Goal: Information Seeking & Learning: Learn about a topic

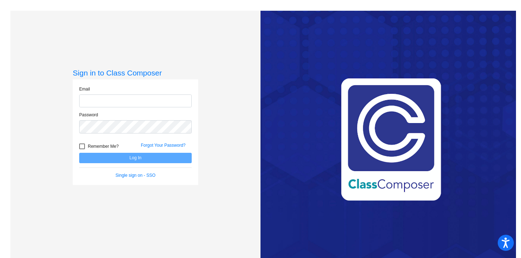
type input "[EMAIL_ADDRESS][DOMAIN_NAME]"
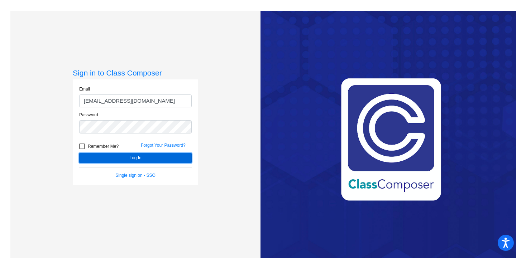
click at [110, 158] on button "Log In" at bounding box center [135, 158] width 112 height 10
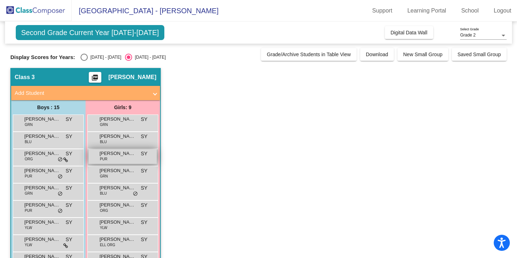
click at [121, 153] on span "[PERSON_NAME]" at bounding box center [118, 153] width 36 height 7
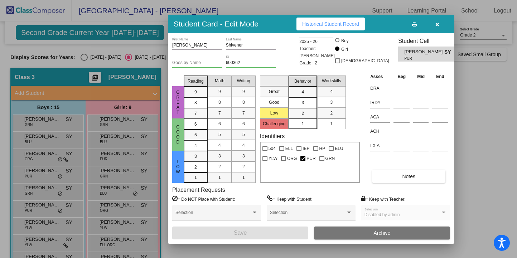
click at [331, 22] on span "Historical Student Record" at bounding box center [330, 24] width 57 height 6
click at [138, 190] on div at bounding box center [258, 129] width 517 height 258
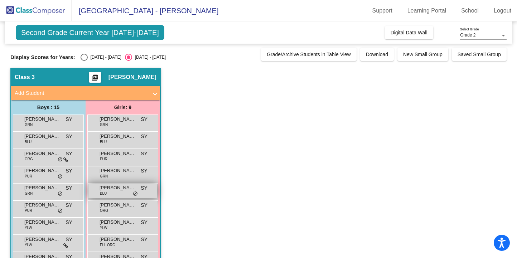
click at [133, 193] on span "do_not_disturb_alt" at bounding box center [135, 194] width 5 height 6
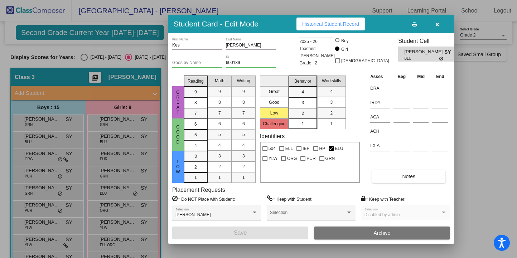
click at [440, 23] on button "button" at bounding box center [437, 24] width 23 height 13
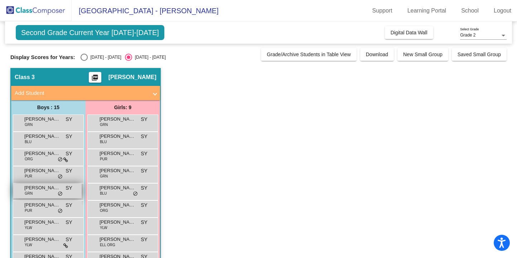
click at [54, 191] on span "[PERSON_NAME]" at bounding box center [42, 187] width 36 height 7
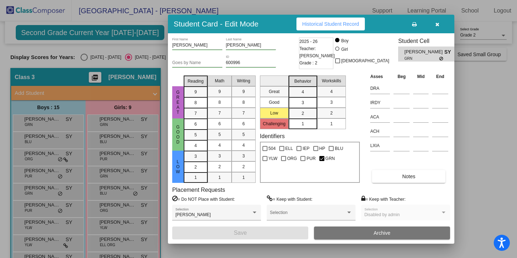
click at [52, 207] on div at bounding box center [258, 129] width 517 height 258
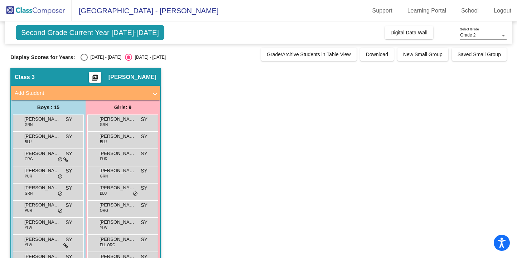
click at [52, 207] on span "[PERSON_NAME]" at bounding box center [42, 205] width 36 height 7
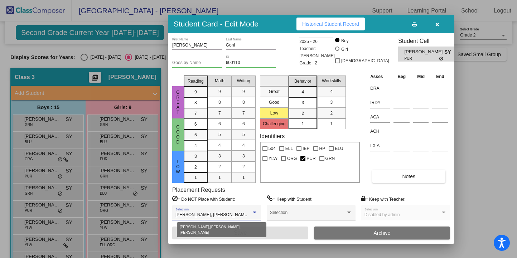
click at [254, 211] on div at bounding box center [254, 212] width 6 height 5
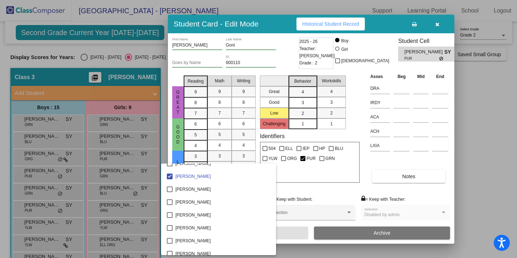
scroll to position [824, 0]
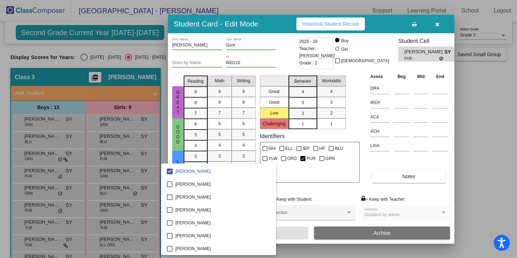
click at [66, 179] on div at bounding box center [258, 129] width 517 height 258
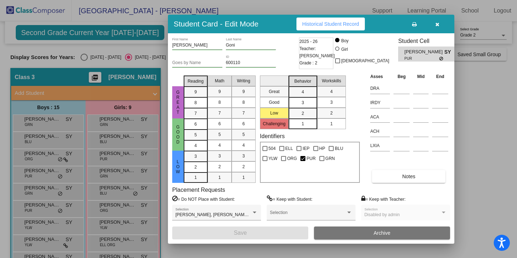
click at [59, 178] on div at bounding box center [258, 129] width 517 height 258
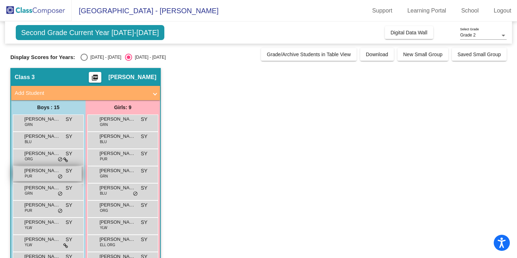
click at [59, 174] on span "[PERSON_NAME]" at bounding box center [42, 170] width 36 height 7
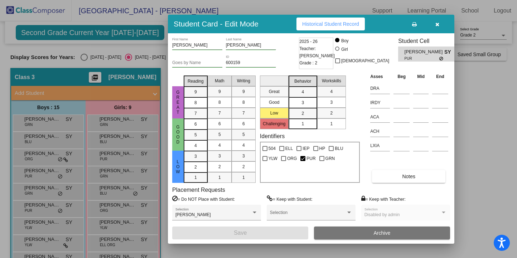
click at [62, 159] on div at bounding box center [258, 129] width 517 height 258
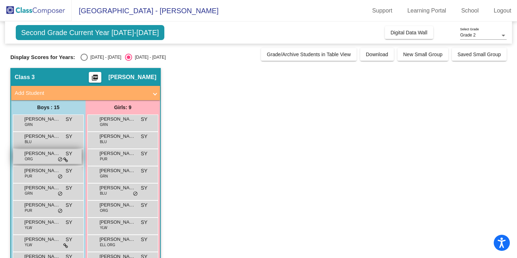
click at [60, 159] on span "do_not_disturb_alt" at bounding box center [60, 160] width 5 height 6
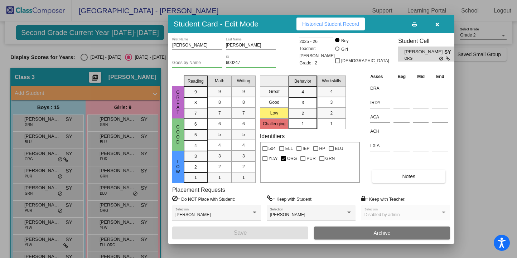
scroll to position [0, 0]
click at [60, 248] on div at bounding box center [258, 129] width 517 height 258
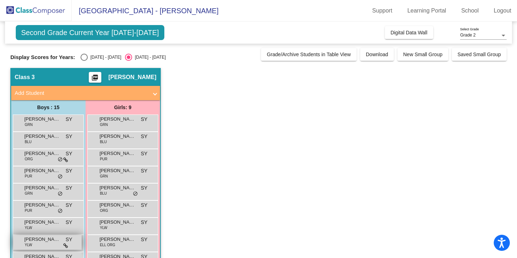
click at [61, 245] on div "[PERSON_NAME] YLW SY lock do_not_disturb_alt" at bounding box center [47, 242] width 68 height 15
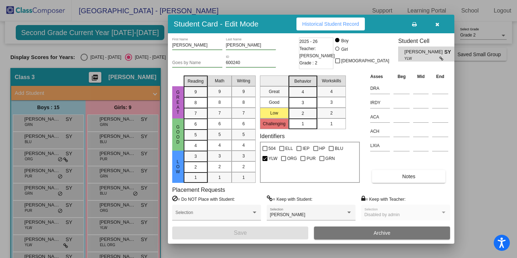
click at [114, 196] on div at bounding box center [258, 129] width 517 height 258
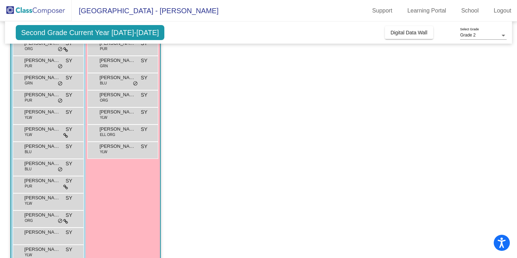
scroll to position [126, 0]
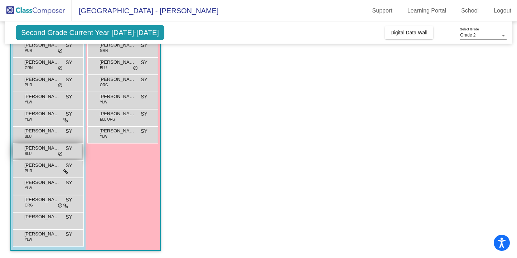
click at [67, 157] on div "[PERSON_NAME] [PERSON_NAME] BLU SY lock do_not_disturb_alt" at bounding box center [47, 151] width 68 height 15
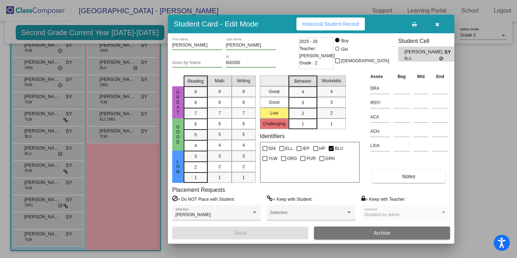
click at [62, 207] on div at bounding box center [258, 129] width 517 height 258
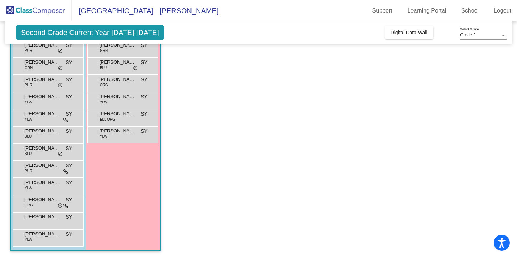
click at [62, 207] on span "do_not_disturb_alt" at bounding box center [60, 206] width 5 height 6
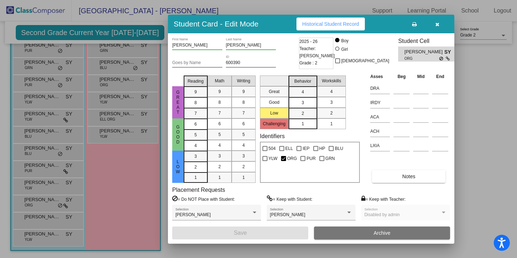
click at [63, 175] on div at bounding box center [258, 129] width 517 height 258
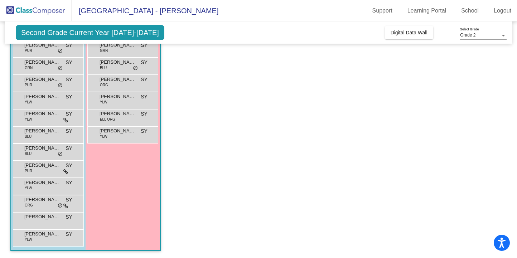
click at [63, 175] on div "[PERSON_NAME] PUR SY lock do_not_disturb_alt" at bounding box center [47, 168] width 68 height 15
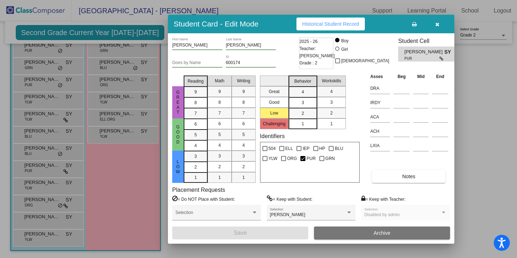
scroll to position [0, 0]
click at [88, 157] on div at bounding box center [258, 129] width 517 height 258
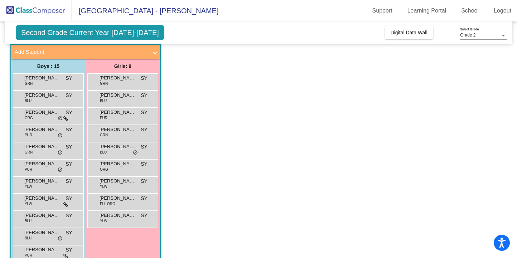
scroll to position [30, 0]
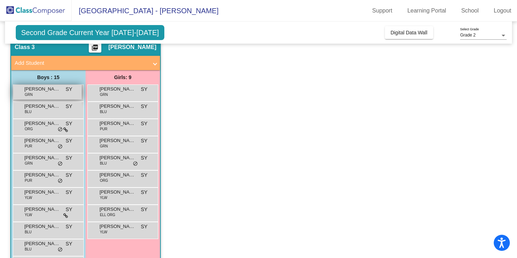
click at [76, 98] on div "Auronno Kabir GRN SY lock do_not_disturb_alt" at bounding box center [47, 92] width 68 height 15
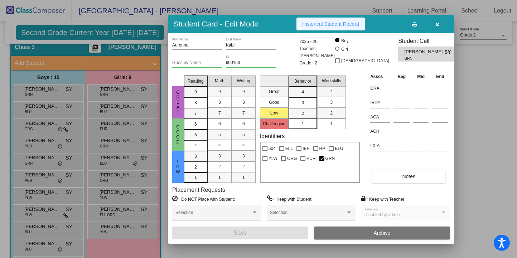
click at [340, 21] on span "Historical Student Record" at bounding box center [330, 24] width 57 height 6
